Goal: Information Seeking & Learning: Learn about a topic

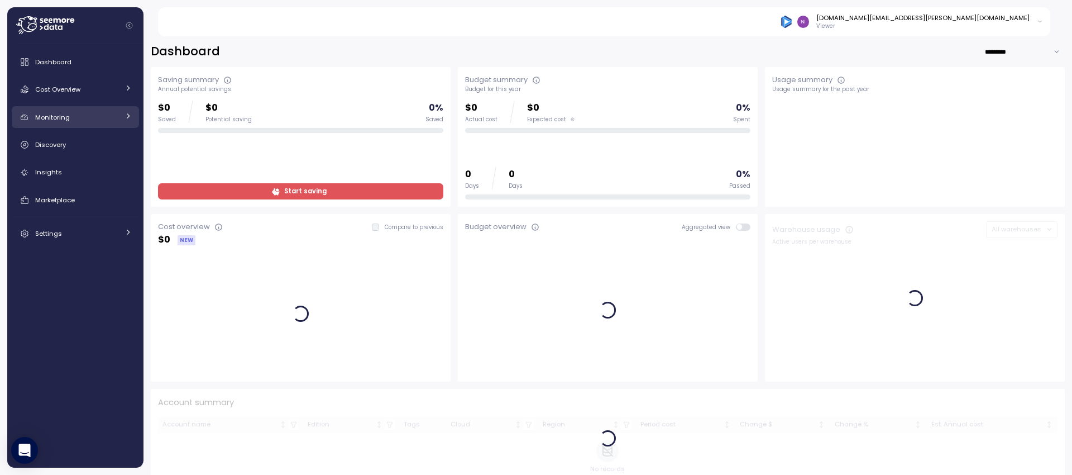
click at [88, 112] on div "Monitoring" at bounding box center [77, 117] width 84 height 11
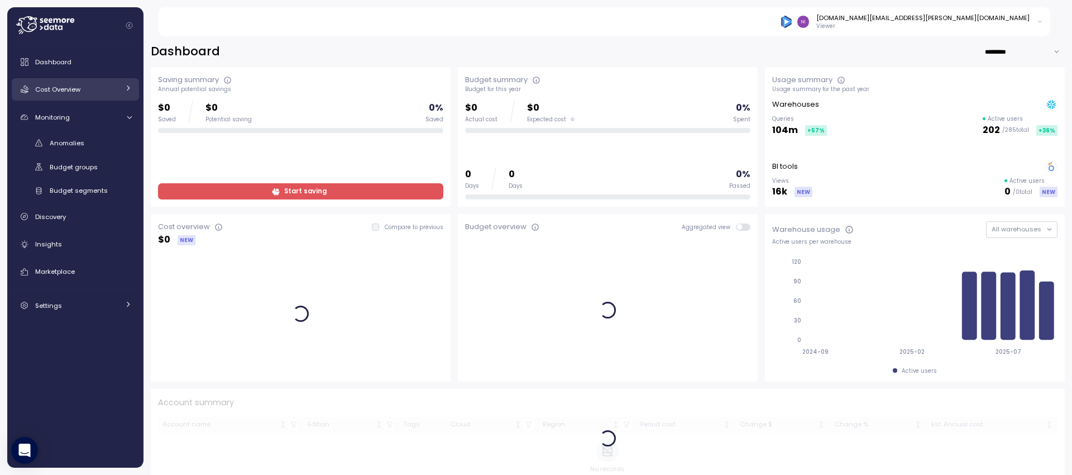
click at [102, 92] on div "Cost Overview" at bounding box center [77, 89] width 84 height 11
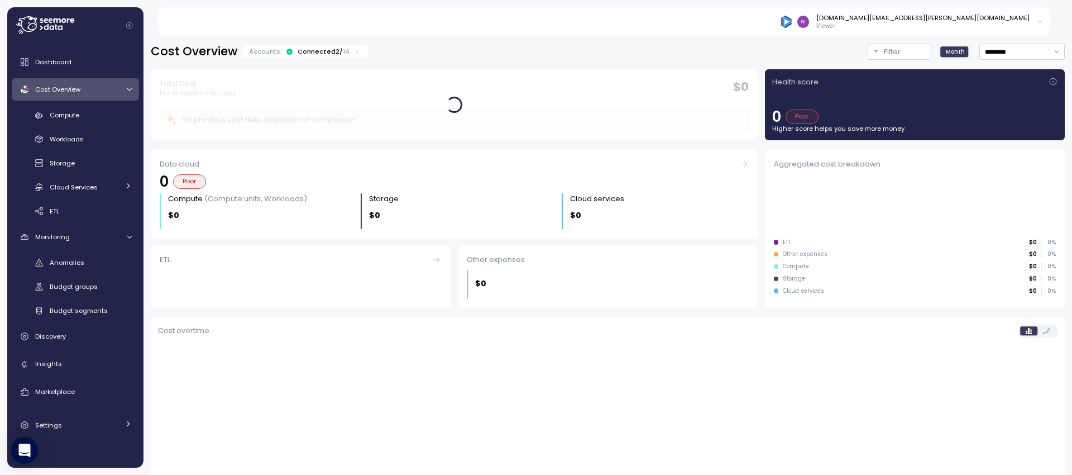
click at [102, 95] on link "Cost Overview" at bounding box center [75, 89] width 127 height 22
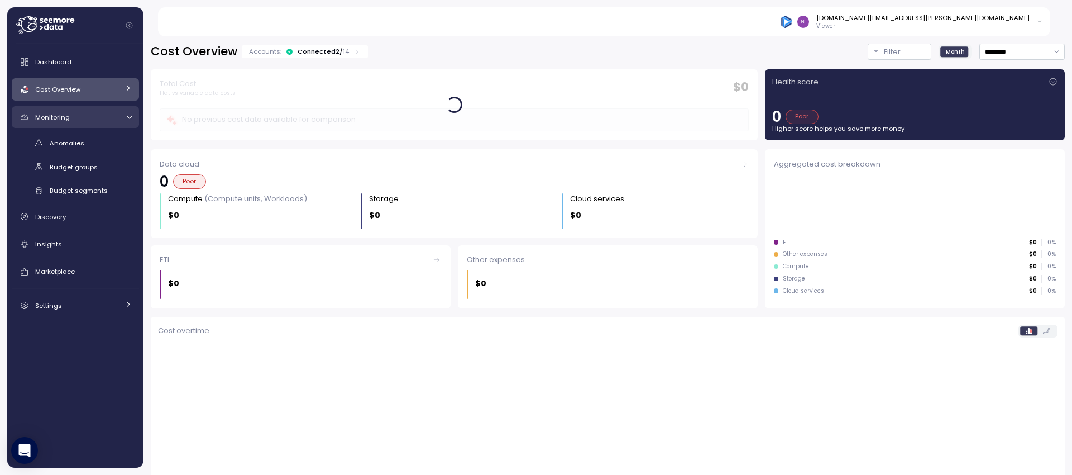
click at [105, 121] on div "Monitoring" at bounding box center [77, 117] width 84 height 11
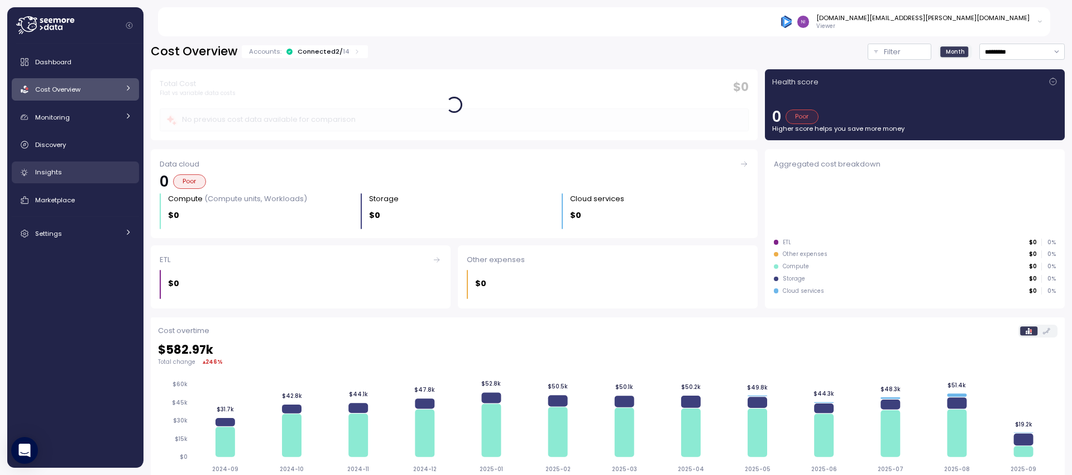
click at [90, 173] on div "Insights" at bounding box center [83, 171] width 97 height 11
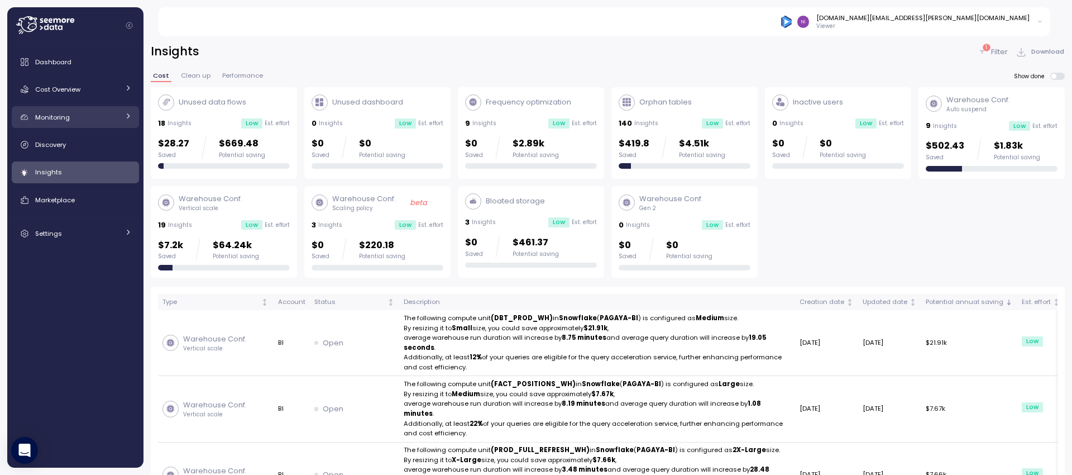
click at [85, 117] on div "Monitoring" at bounding box center [77, 117] width 84 height 11
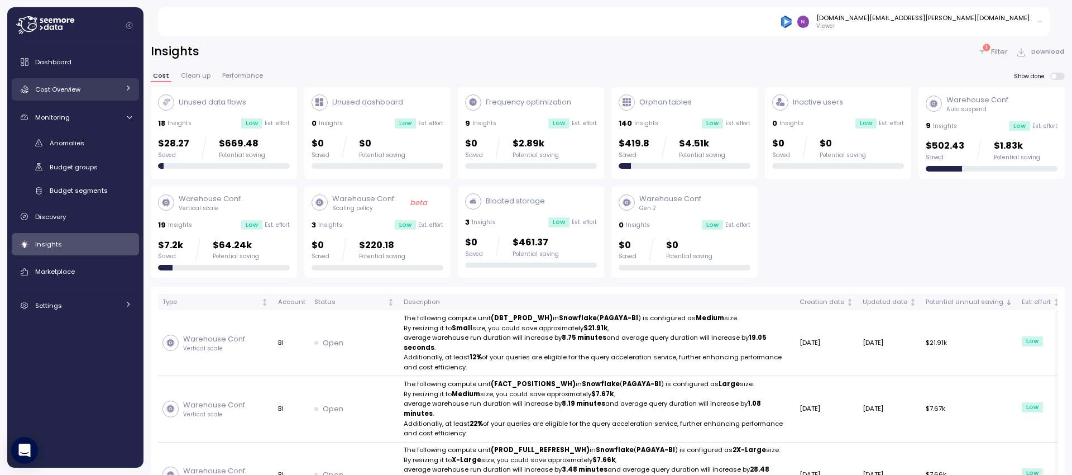
click at [103, 96] on link "Cost Overview" at bounding box center [75, 89] width 127 height 22
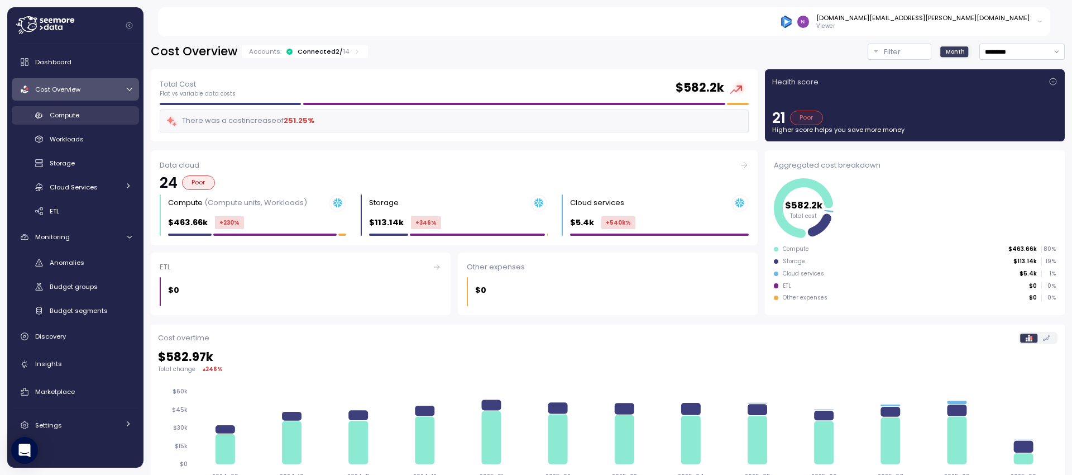
click at [101, 114] on div "Compute" at bounding box center [91, 114] width 82 height 11
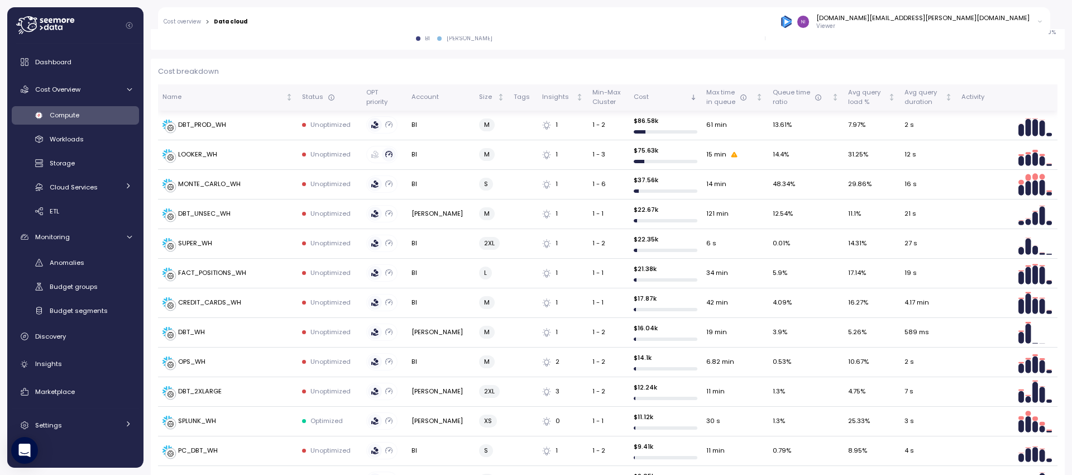
scroll to position [306, 0]
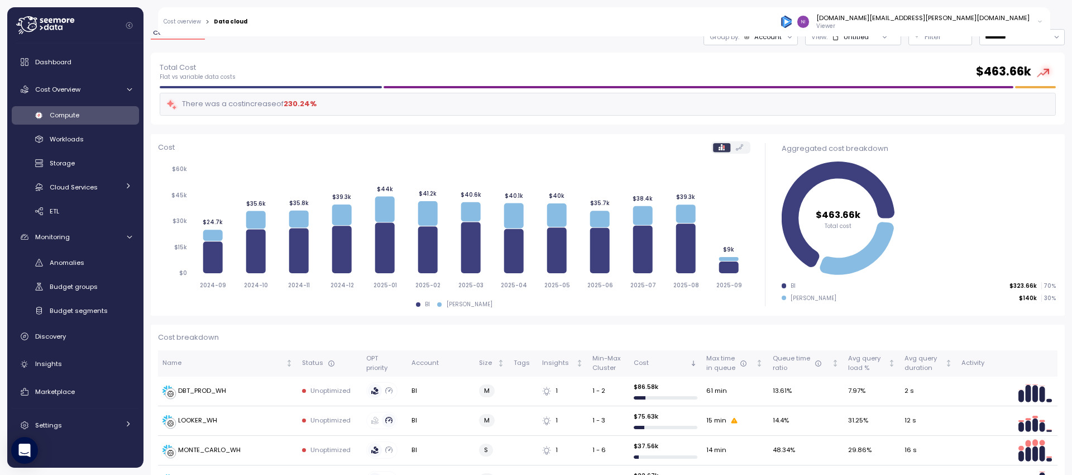
scroll to position [1455, 0]
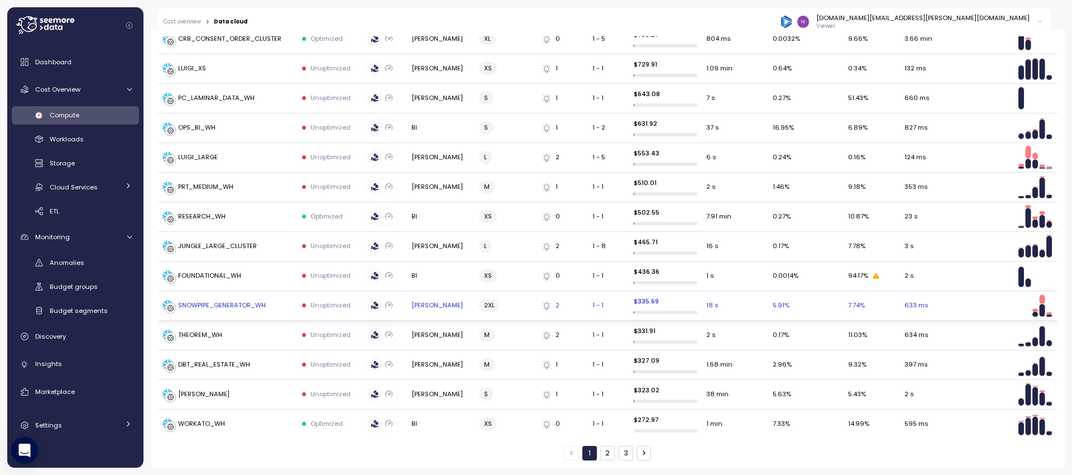
click at [246, 301] on div "SNOWPIPE_GENERATOR_WH" at bounding box center [222, 305] width 88 height 10
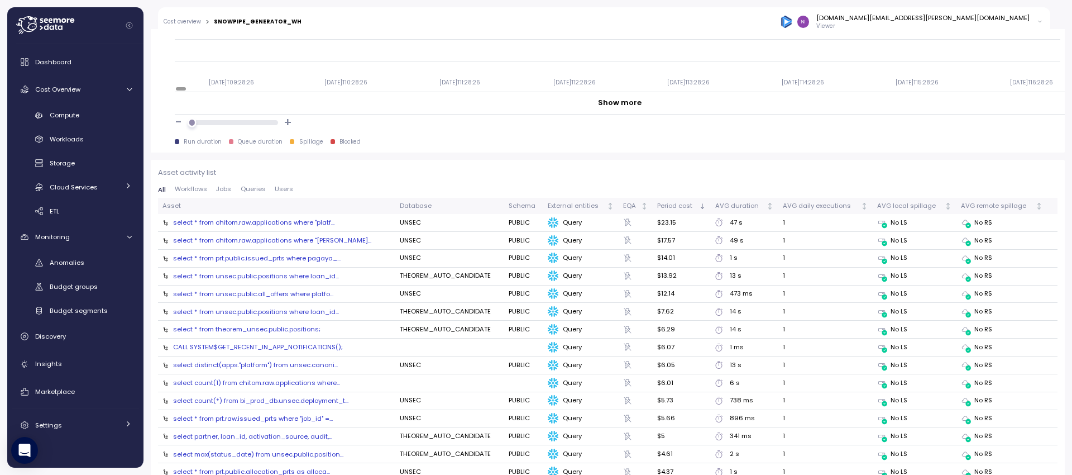
scroll to position [1113, 0]
click at [304, 224] on div "select * from chitom.raw.applications where "platf..." at bounding box center [253, 221] width 161 height 9
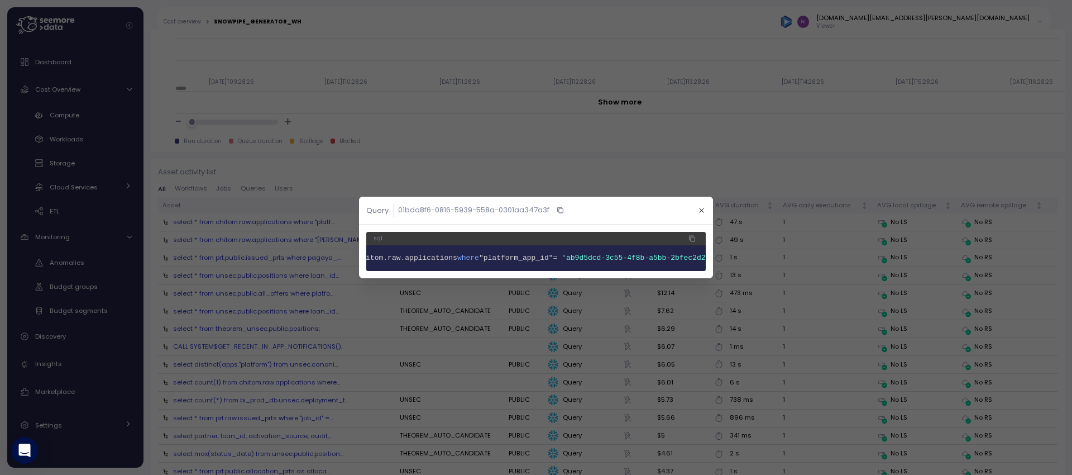
scroll to position [0, 82]
click at [702, 209] on icon "button" at bounding box center [701, 210] width 7 height 7
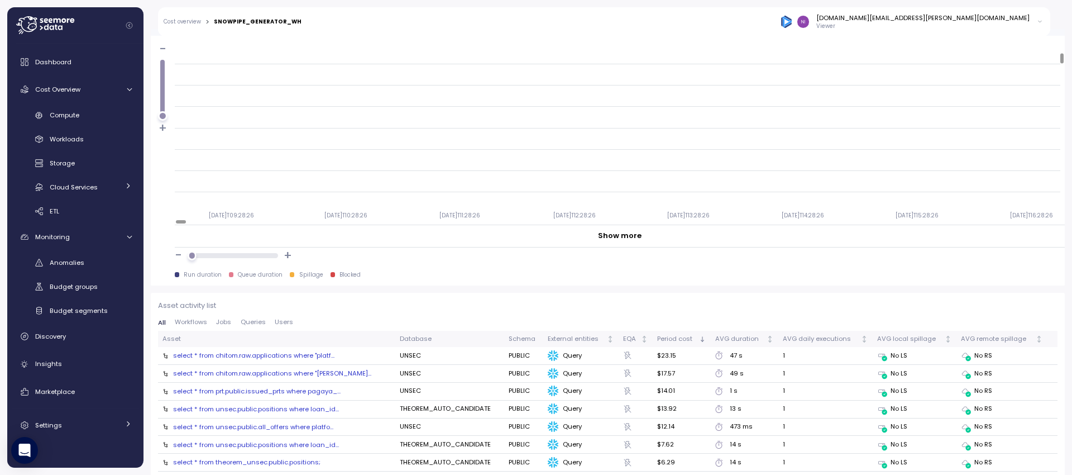
scroll to position [171, 0]
click at [244, 320] on span "Queries" at bounding box center [253, 322] width 25 height 6
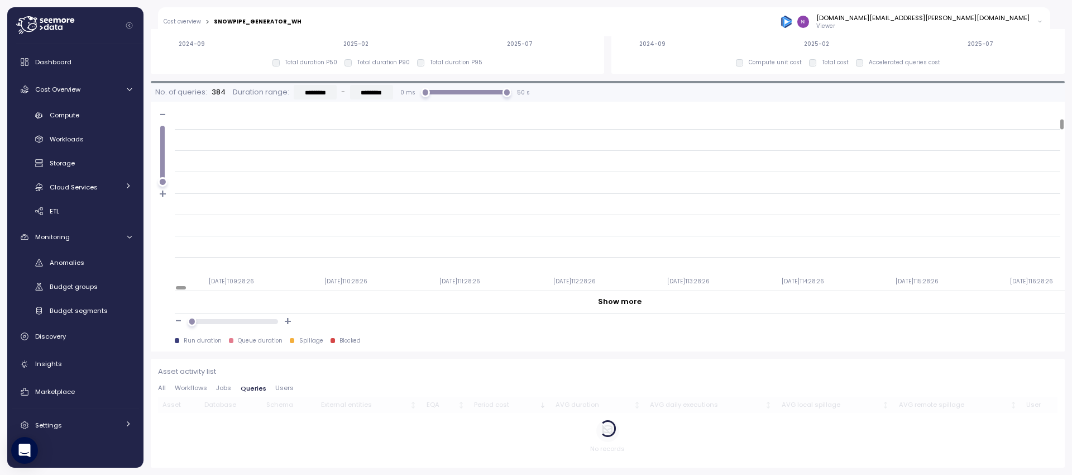
scroll to position [914, 0]
click at [280, 386] on span "Users" at bounding box center [284, 388] width 18 height 6
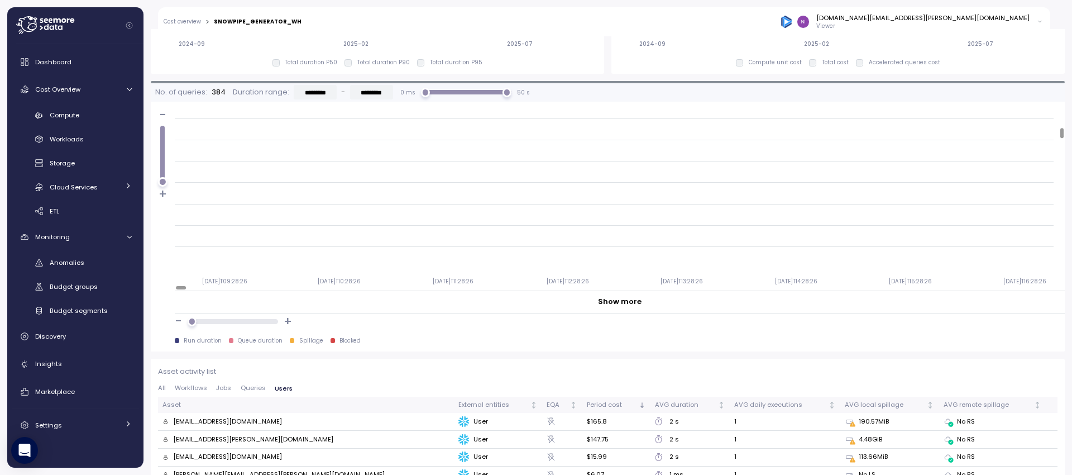
scroll to position [937, 0]
